Goal: Information Seeking & Learning: Learn about a topic

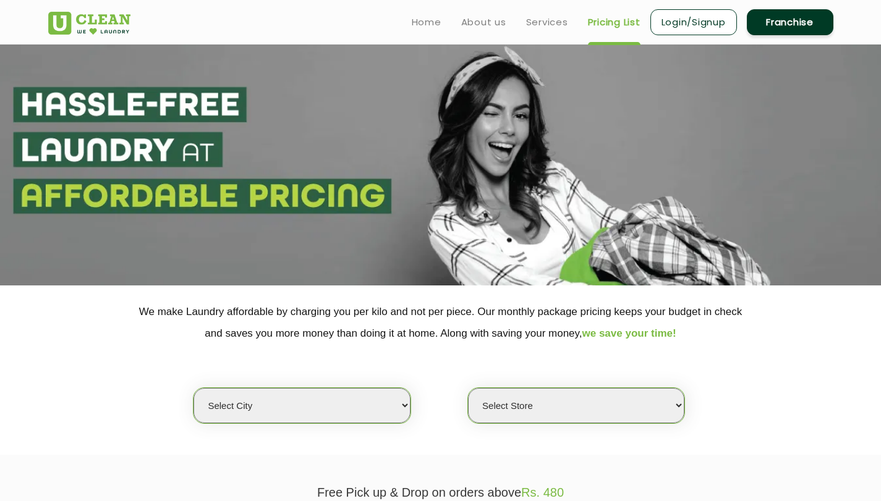
click at [401, 407] on select "Select city [GEOGRAPHIC_DATA] [GEOGRAPHIC_DATA] [GEOGRAPHIC_DATA] [GEOGRAPHIC_D…" at bounding box center [301, 405] width 216 height 35
select select "70"
click at [193, 388] on select "Select city [GEOGRAPHIC_DATA] [GEOGRAPHIC_DATA] [GEOGRAPHIC_DATA] [GEOGRAPHIC_D…" at bounding box center [301, 405] width 216 height 35
click at [478, 400] on select "Select Store [GEOGRAPHIC_DATA]-61 [GEOGRAPHIC_DATA]" at bounding box center [576, 405] width 216 height 35
select select "223"
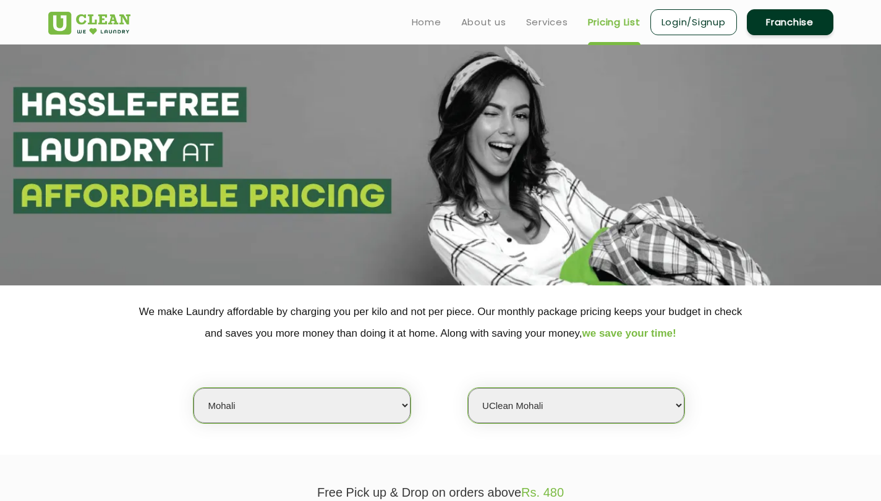
click at [468, 388] on select "Select Store [GEOGRAPHIC_DATA]-61 [GEOGRAPHIC_DATA]" at bounding box center [576, 405] width 216 height 35
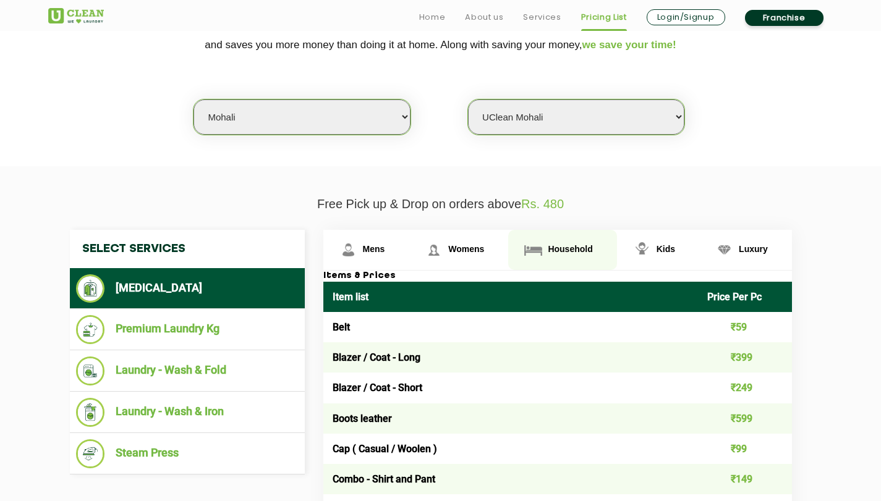
click at [385, 249] on span "Household" at bounding box center [374, 249] width 22 height 10
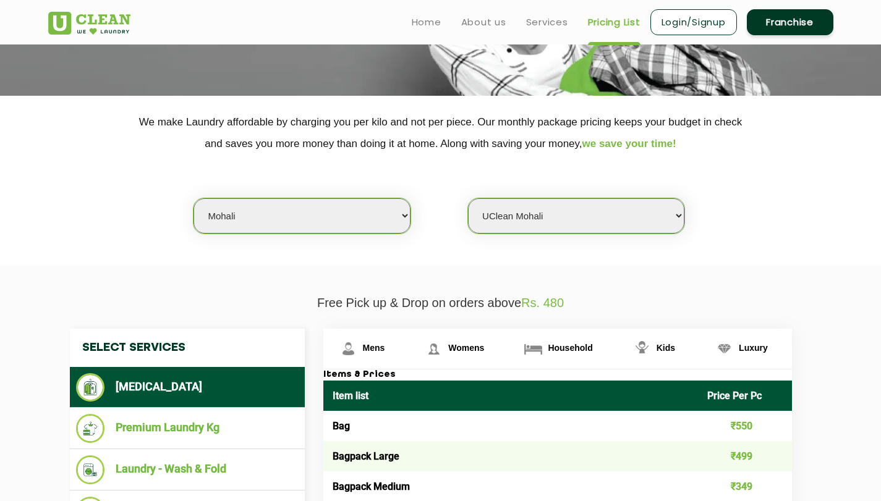
scroll to position [140, 0]
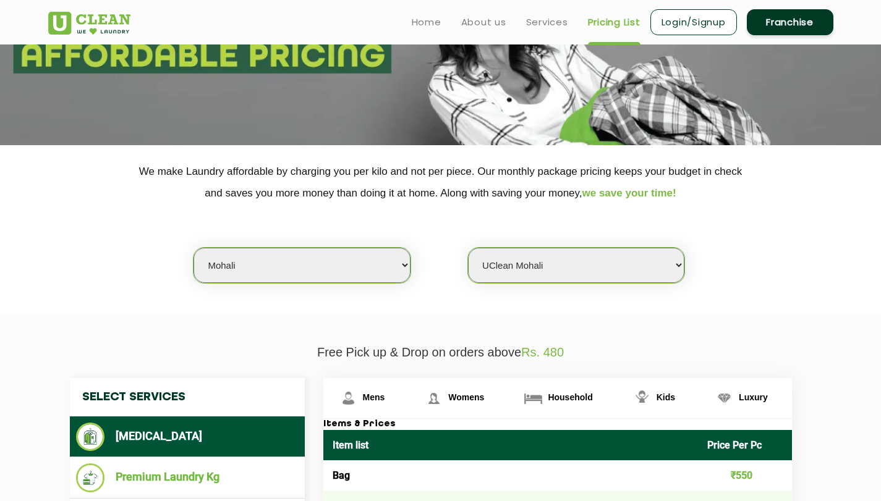
click at [381, 268] on select "Select city [GEOGRAPHIC_DATA] [GEOGRAPHIC_DATA] [GEOGRAPHIC_DATA] [GEOGRAPHIC_D…" at bounding box center [301, 265] width 216 height 35
select select "17"
click at [193, 248] on select "Select city [GEOGRAPHIC_DATA] [GEOGRAPHIC_DATA] [GEOGRAPHIC_DATA] [GEOGRAPHIC_D…" at bounding box center [301, 265] width 216 height 35
click at [589, 263] on select "Select Store [PERSON_NAME][GEOGRAPHIC_DATA] [GEOGRAPHIC_DATA] [GEOGRAPHIC_DATA]" at bounding box center [576, 265] width 216 height 35
select select "459"
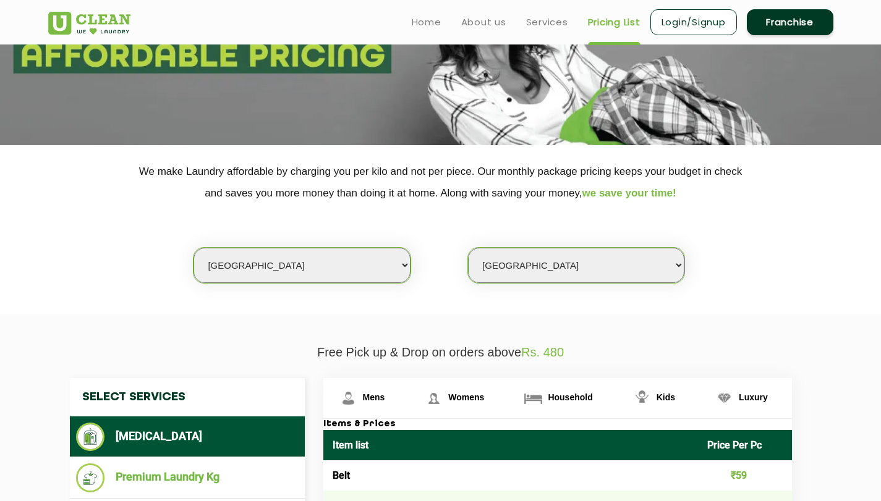
click at [468, 248] on select "Select Store [PERSON_NAME][GEOGRAPHIC_DATA] [GEOGRAPHIC_DATA] [GEOGRAPHIC_DATA]" at bounding box center [576, 265] width 216 height 35
click at [385, 397] on span "Household" at bounding box center [374, 398] width 22 height 10
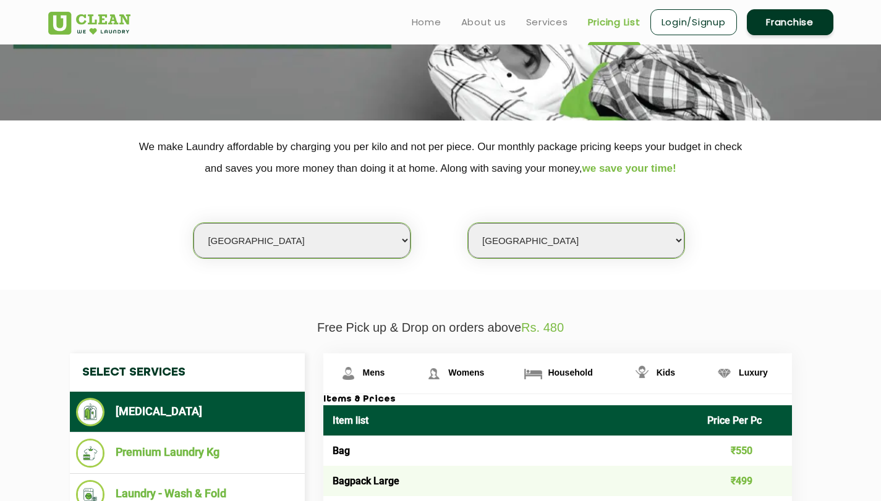
scroll to position [0, 0]
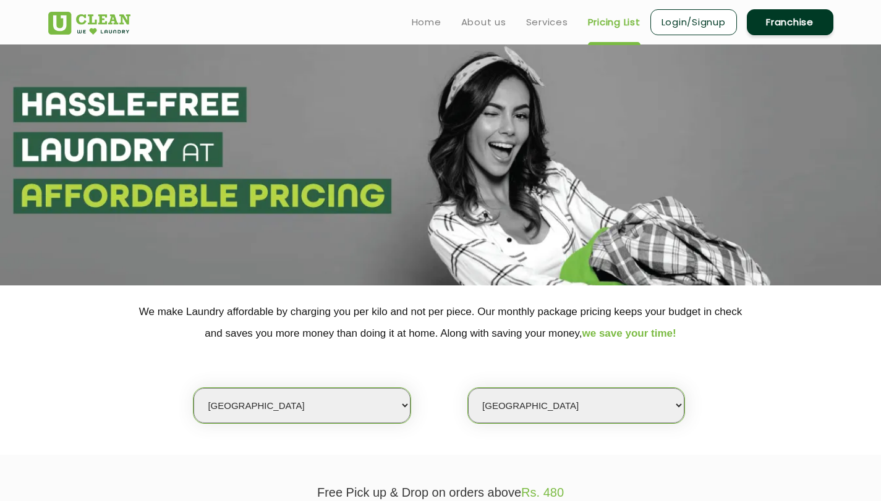
click at [246, 404] on select "Select city [GEOGRAPHIC_DATA] [GEOGRAPHIC_DATA] [GEOGRAPHIC_DATA] [GEOGRAPHIC_D…" at bounding box center [301, 405] width 216 height 35
select select "2"
click at [193, 388] on select "Select city [GEOGRAPHIC_DATA] [GEOGRAPHIC_DATA] [GEOGRAPHIC_DATA] [GEOGRAPHIC_D…" at bounding box center [301, 405] width 216 height 35
click at [580, 394] on select "Select Store [GEOGRAPHIC_DATA] Sector 66 [GEOGRAPHIC_DATA] Phase [GEOGRAPHIC_DA…" at bounding box center [576, 405] width 216 height 35
select select "295"
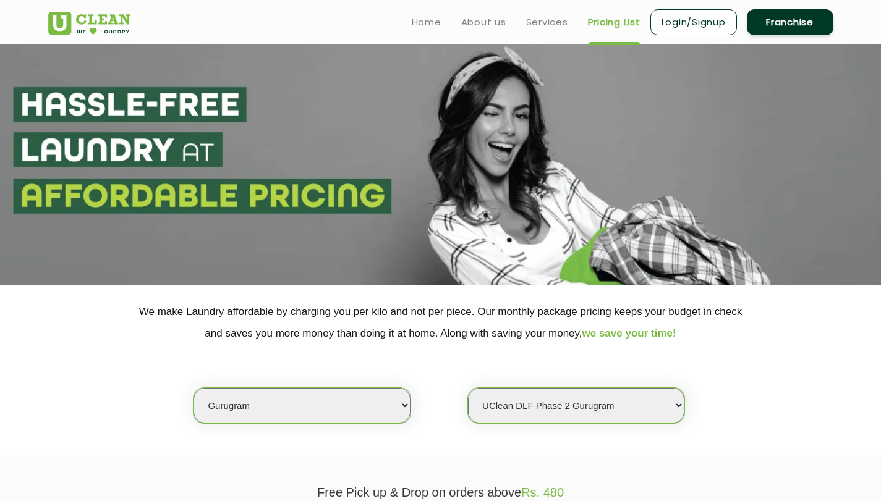
click at [468, 388] on select "Select Store [GEOGRAPHIC_DATA] Sector 66 [GEOGRAPHIC_DATA] Phase [GEOGRAPHIC_DA…" at bounding box center [576, 405] width 216 height 35
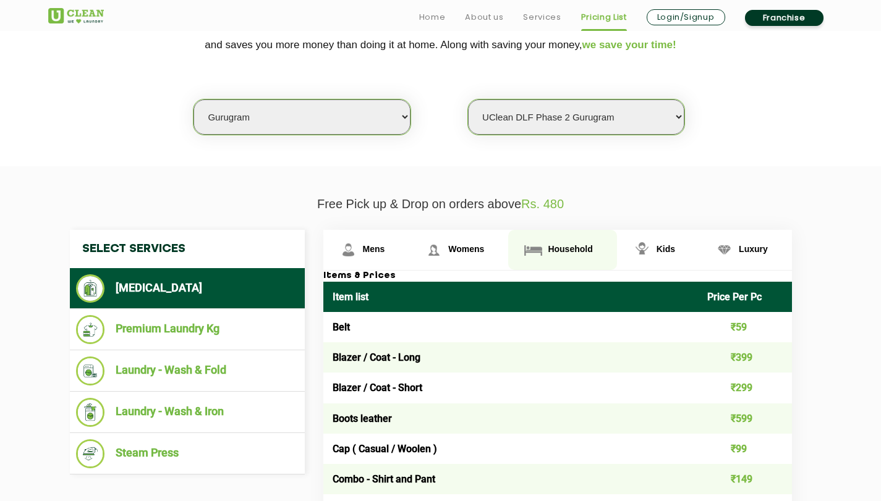
click at [385, 247] on span "Household" at bounding box center [374, 249] width 22 height 10
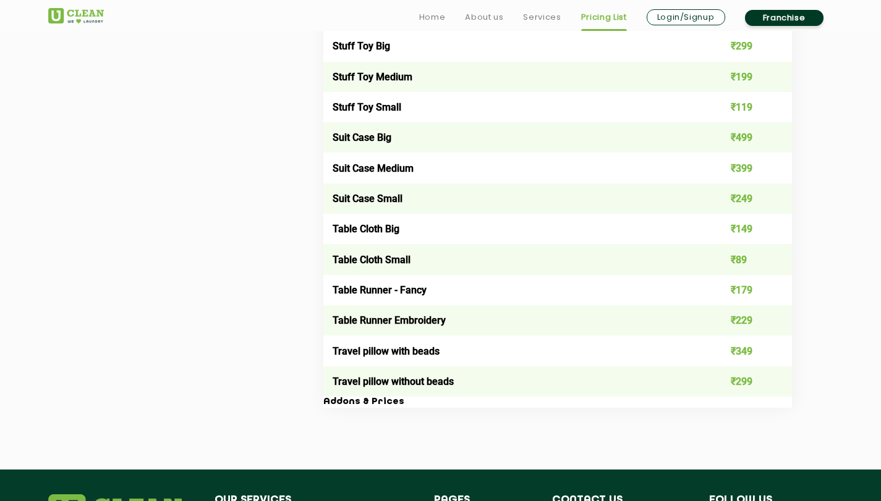
scroll to position [2118, 0]
